Goal: Information Seeking & Learning: Learn about a topic

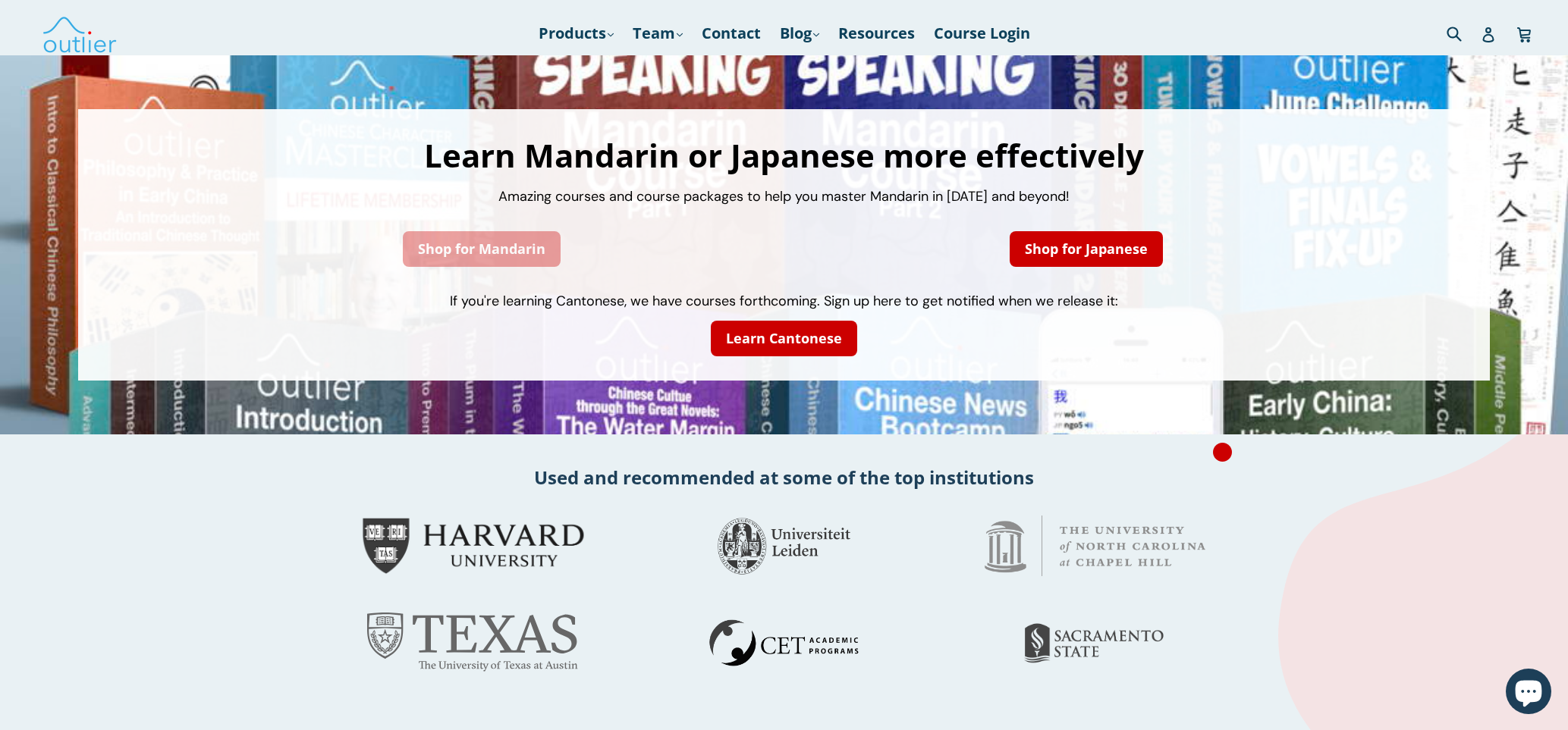
click at [465, 242] on link "Shop for Mandarin" at bounding box center [482, 249] width 158 height 36
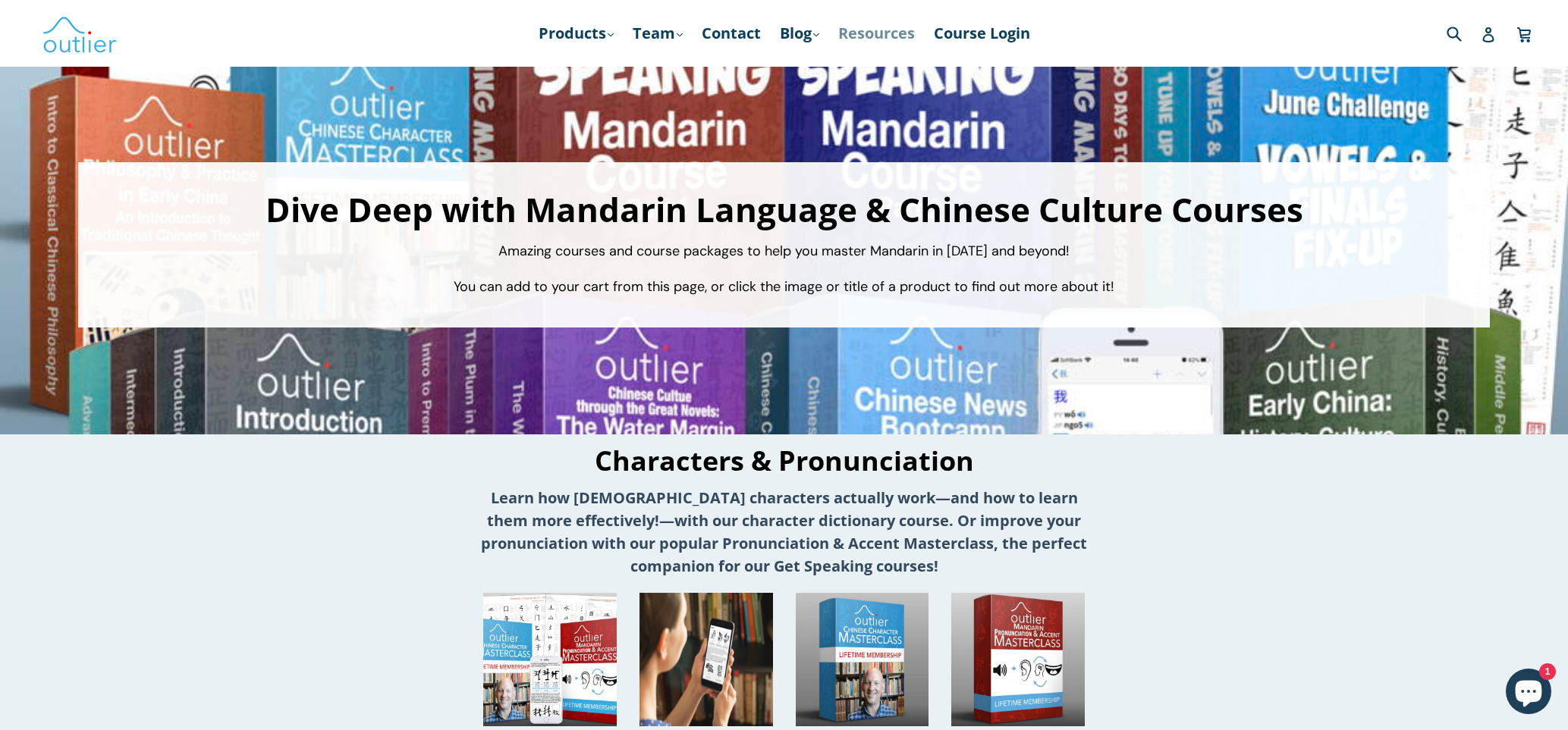
click at [879, 30] on link "Resources" at bounding box center [877, 33] width 92 height 27
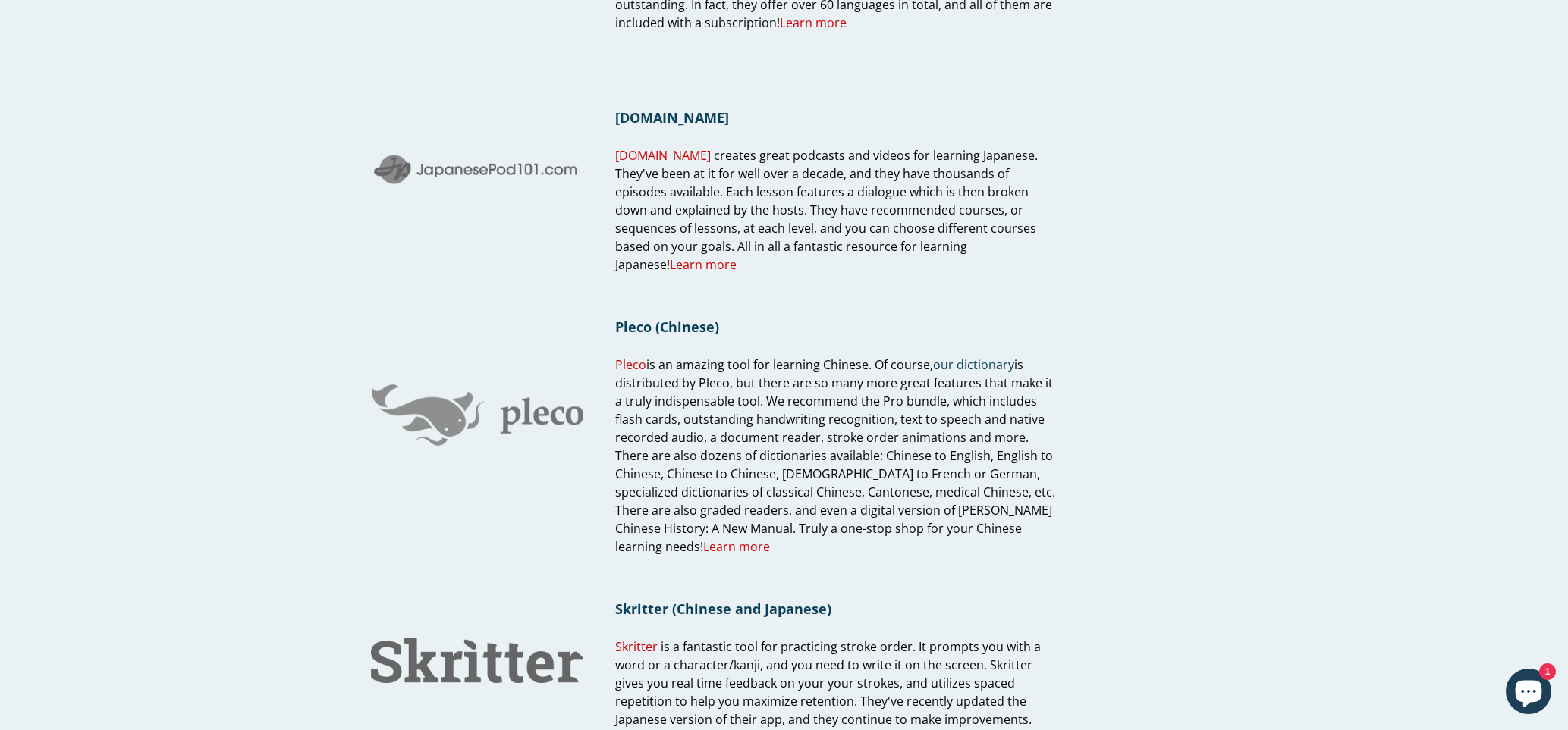
scroll to position [806, 0]
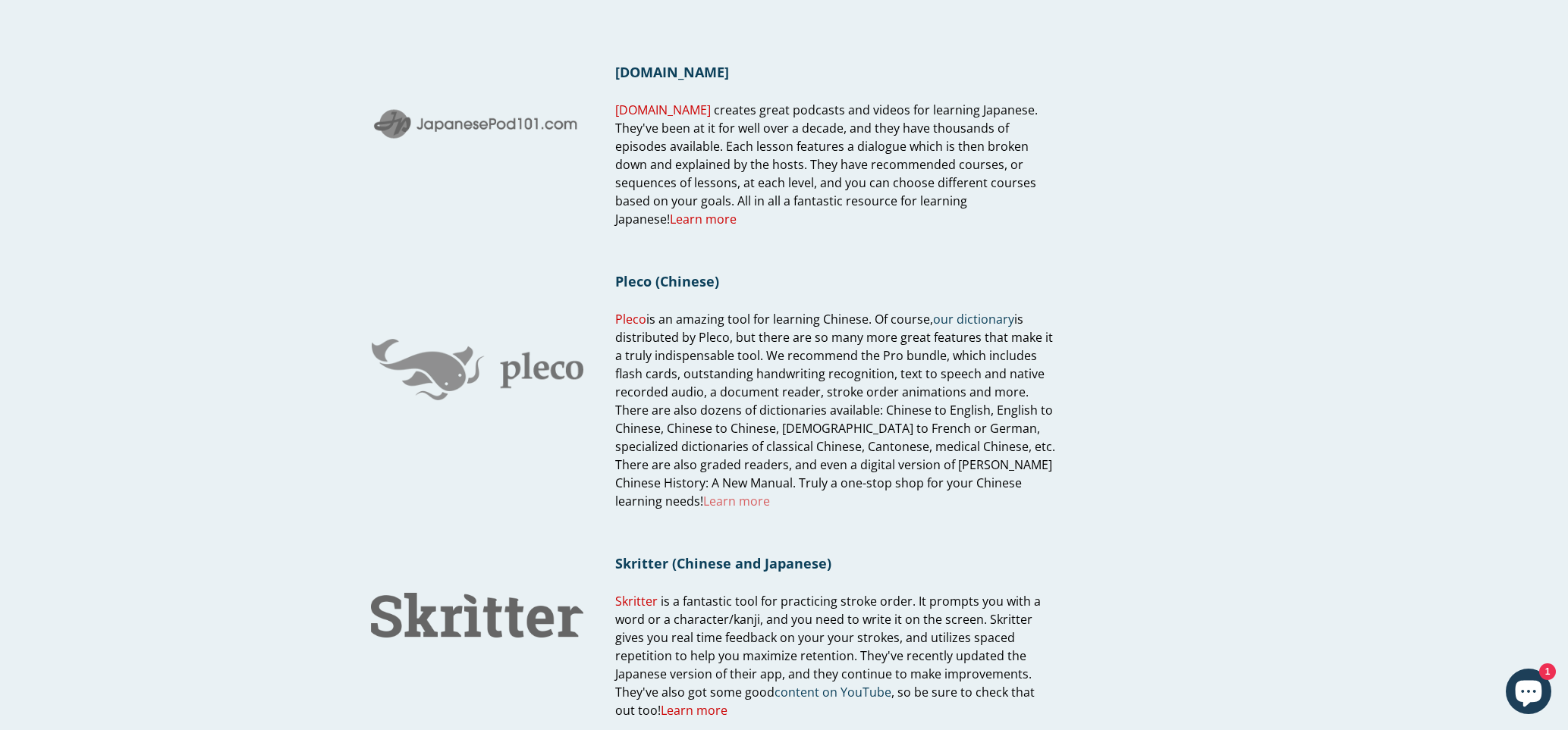
click at [730, 496] on link "Learn more" at bounding box center [736, 502] width 67 height 18
